Goal: Task Accomplishment & Management: Manage account settings

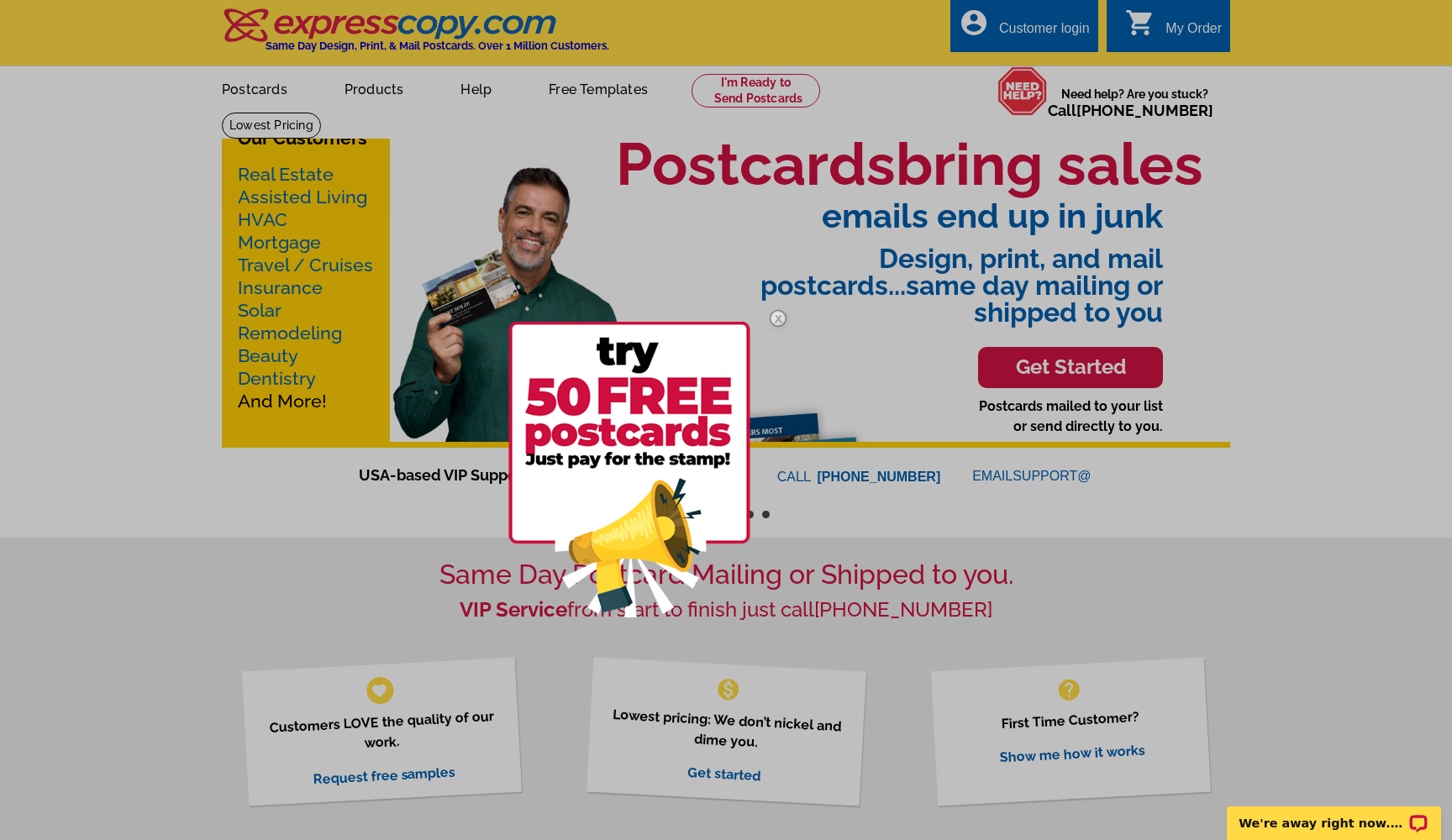
click at [1028, 29] on div at bounding box center [726, 420] width 1452 height 840
click at [1045, 27] on div at bounding box center [726, 420] width 1452 height 840
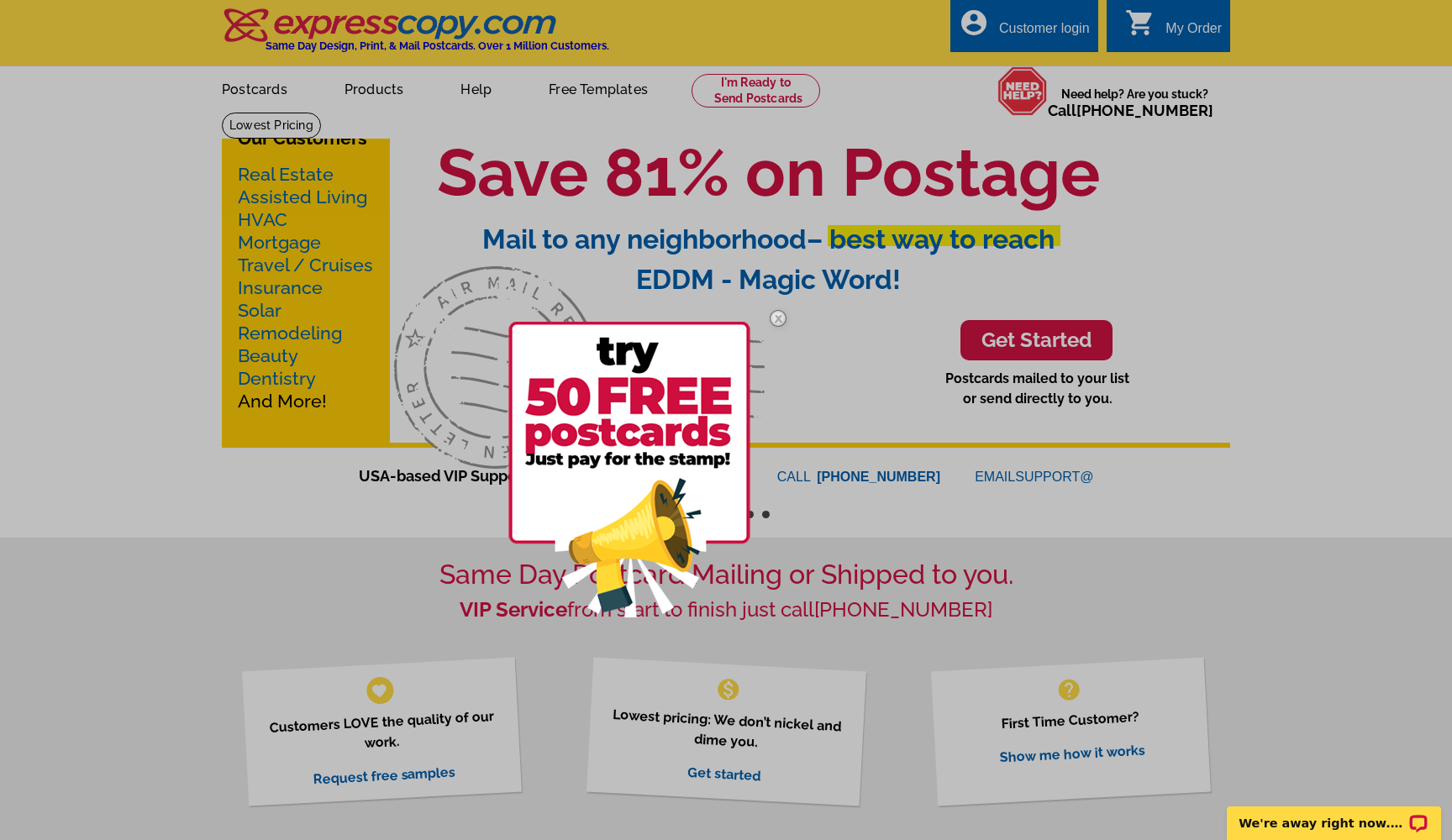
click at [1040, 26] on div at bounding box center [726, 420] width 1452 height 840
click at [781, 307] on img at bounding box center [779, 318] width 49 height 49
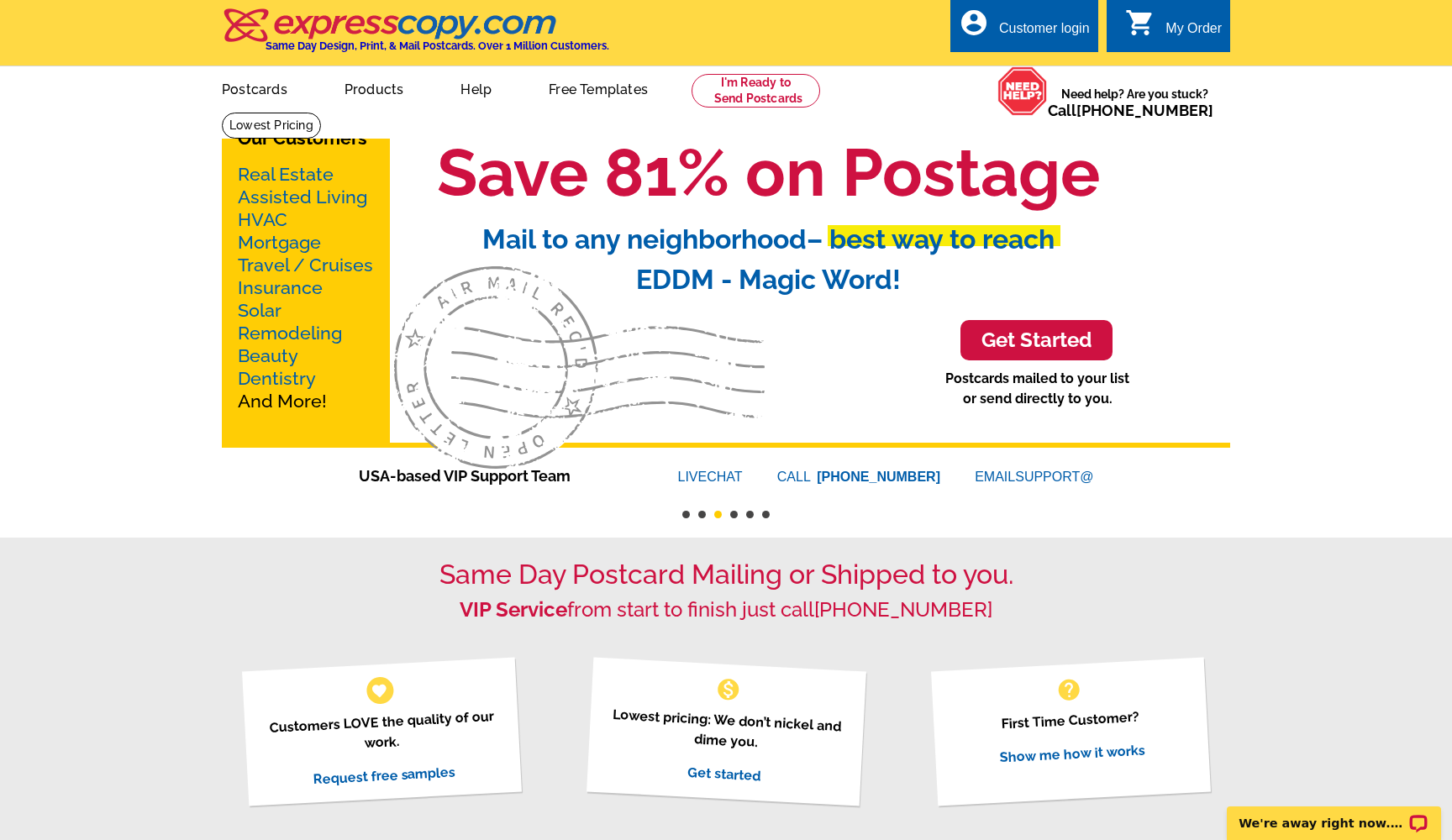
click at [1034, 25] on div "Customer login" at bounding box center [1044, 33] width 91 height 24
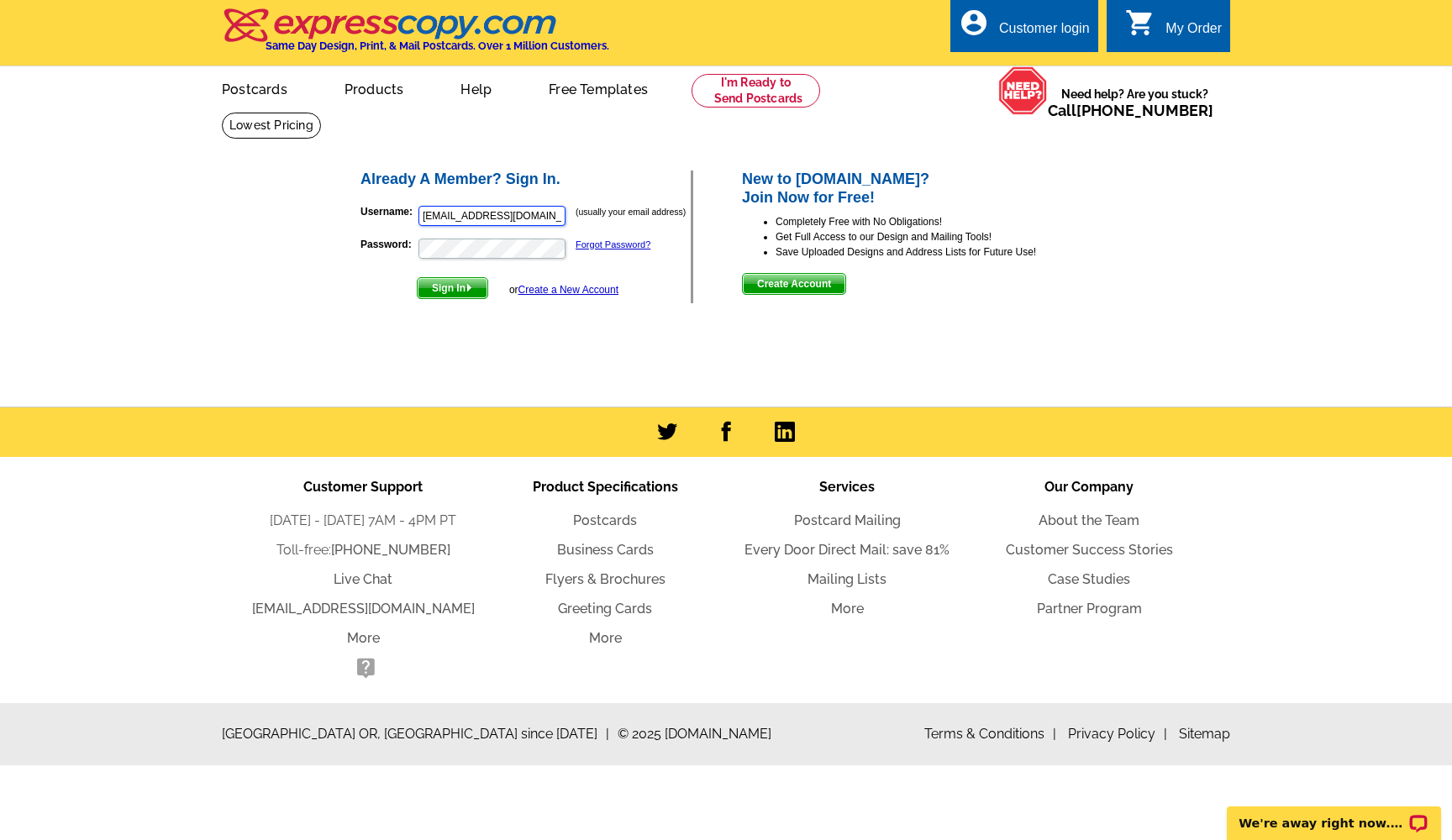
type input "hollygibbons@kw.com"
click at [451, 288] on span "Sign In" at bounding box center [452, 288] width 69 height 20
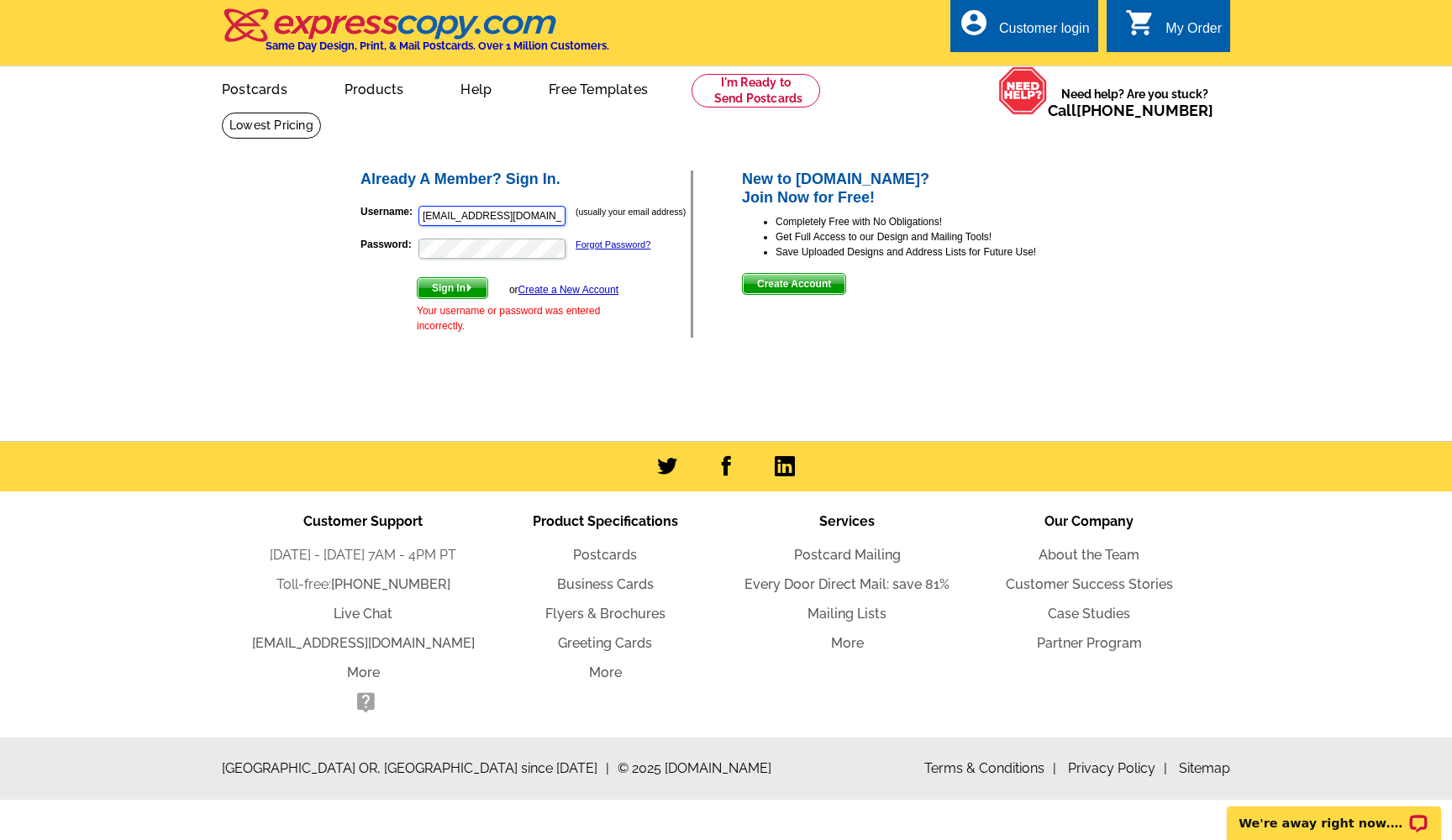
type input "hollygibbons@kw.com"
click at [454, 287] on button "Sign In" at bounding box center [452, 288] width 71 height 22
click at [463, 287] on span "Sign In" at bounding box center [452, 288] width 69 height 20
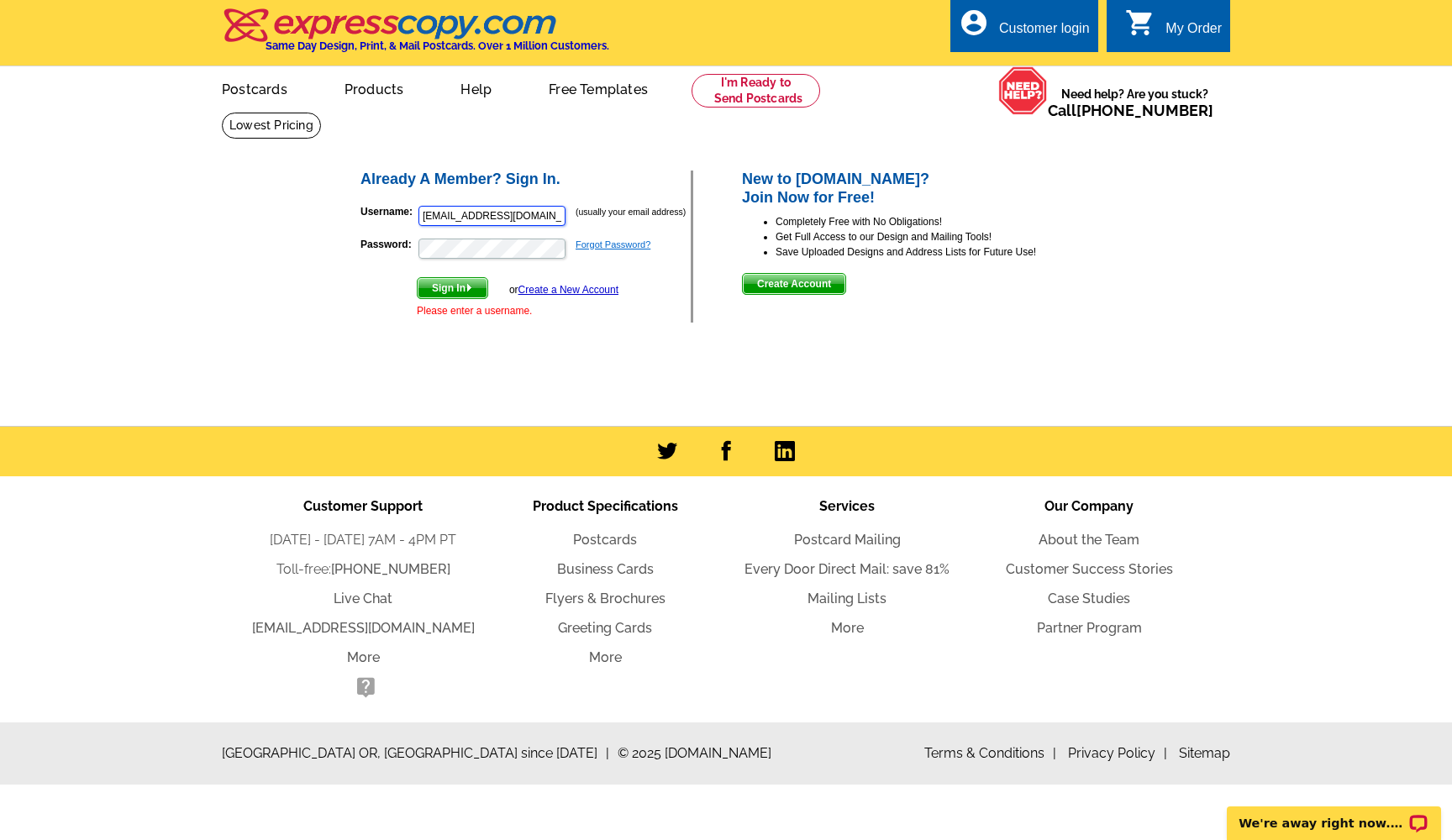
type input "[EMAIL_ADDRESS][DOMAIN_NAME]"
click at [617, 244] on link "Forgot Password?" at bounding box center [612, 245] width 75 height 10
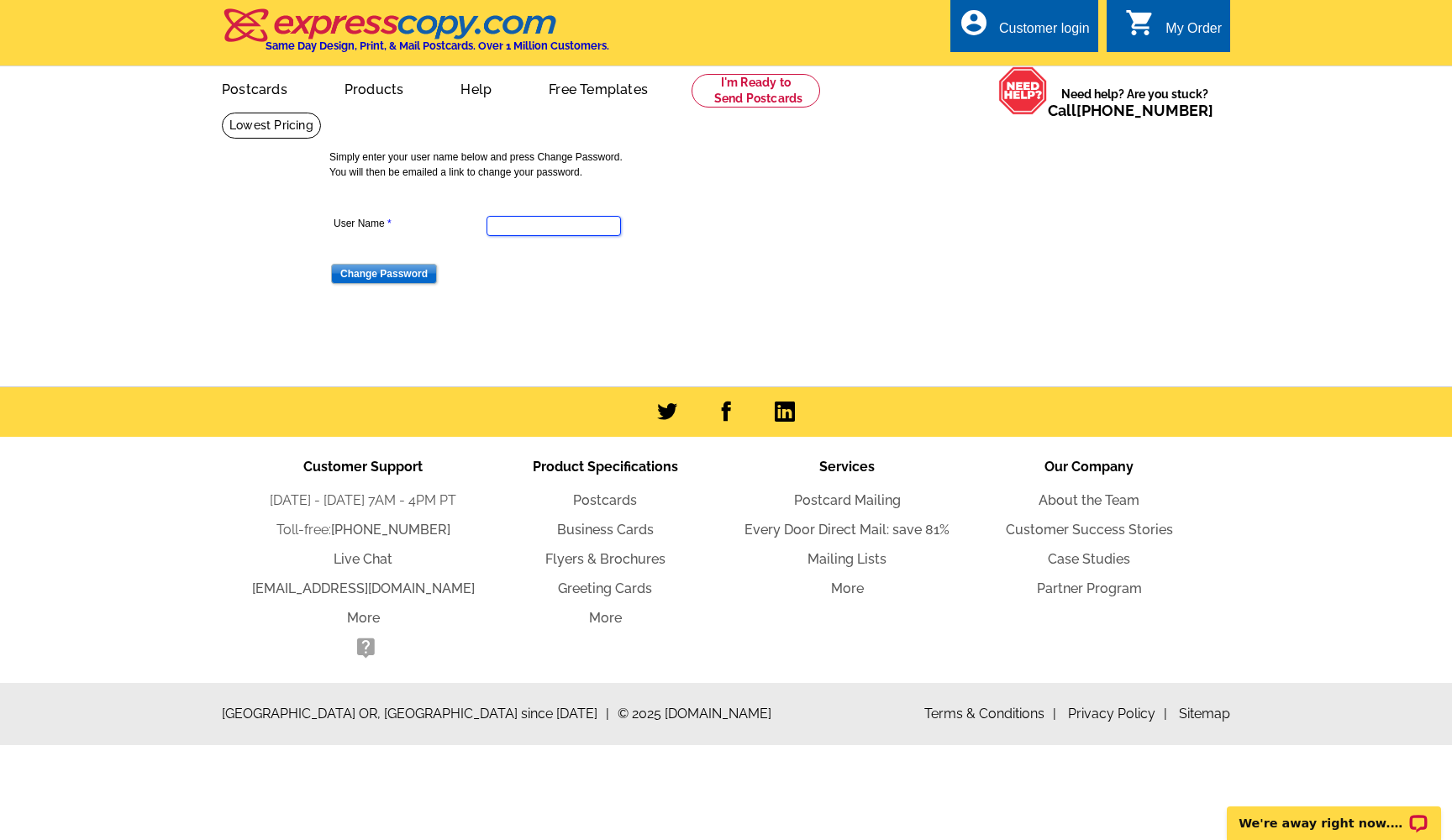
click at [546, 233] on input "User Name" at bounding box center [553, 226] width 135 height 20
type input "hollygibbons"
type input "hollygibbons@kw.com"
click at [406, 277] on input "Change Password" at bounding box center [384, 274] width 106 height 20
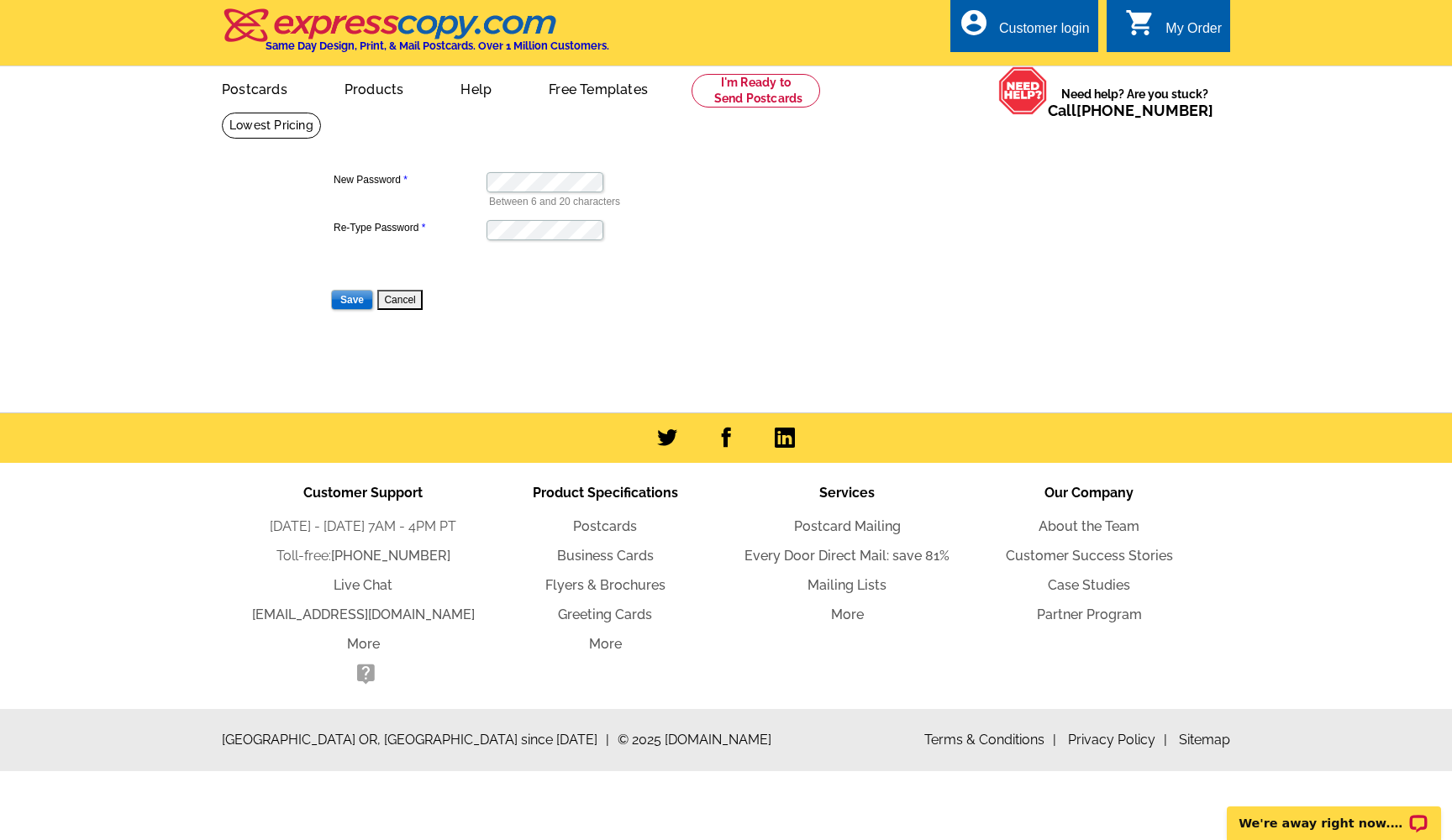
click at [349, 306] on input "Save" at bounding box center [352, 300] width 42 height 20
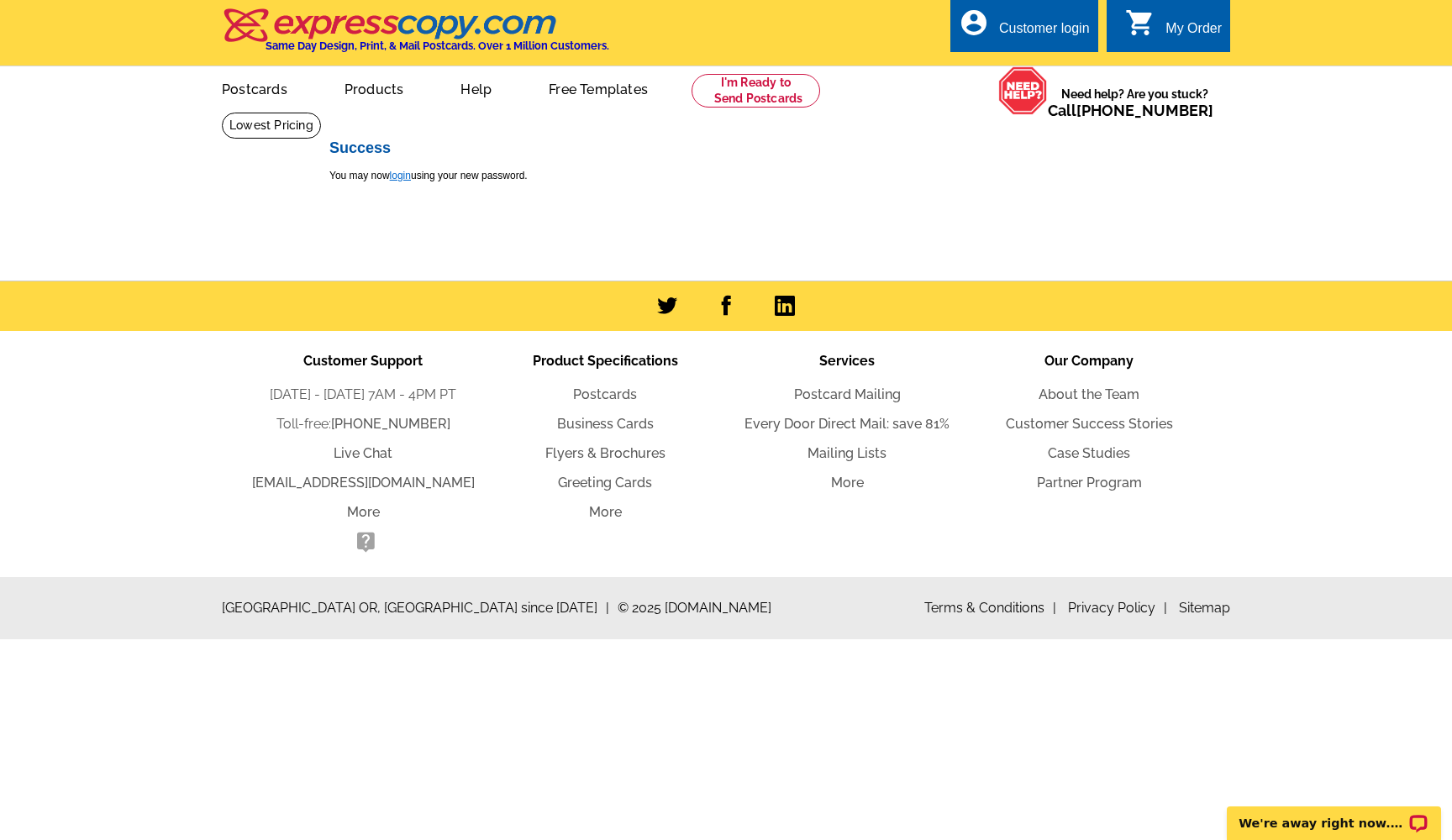
click at [403, 176] on link "login" at bounding box center [400, 175] width 21 height 12
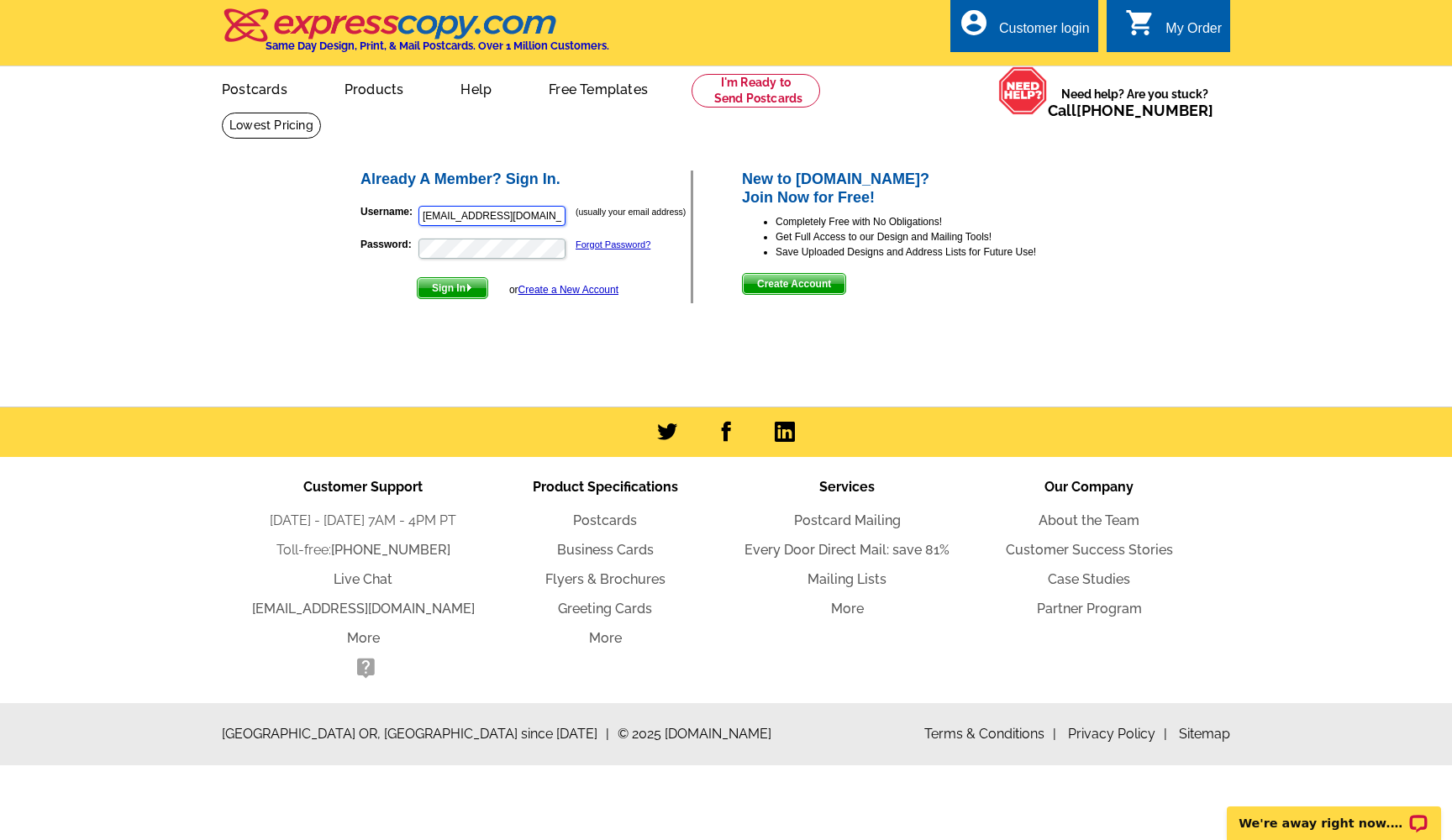
type input "[EMAIL_ADDRESS][DOMAIN_NAME]"
click at [456, 290] on span "Sign In" at bounding box center [452, 288] width 69 height 20
